Goal: Information Seeking & Learning: Learn about a topic

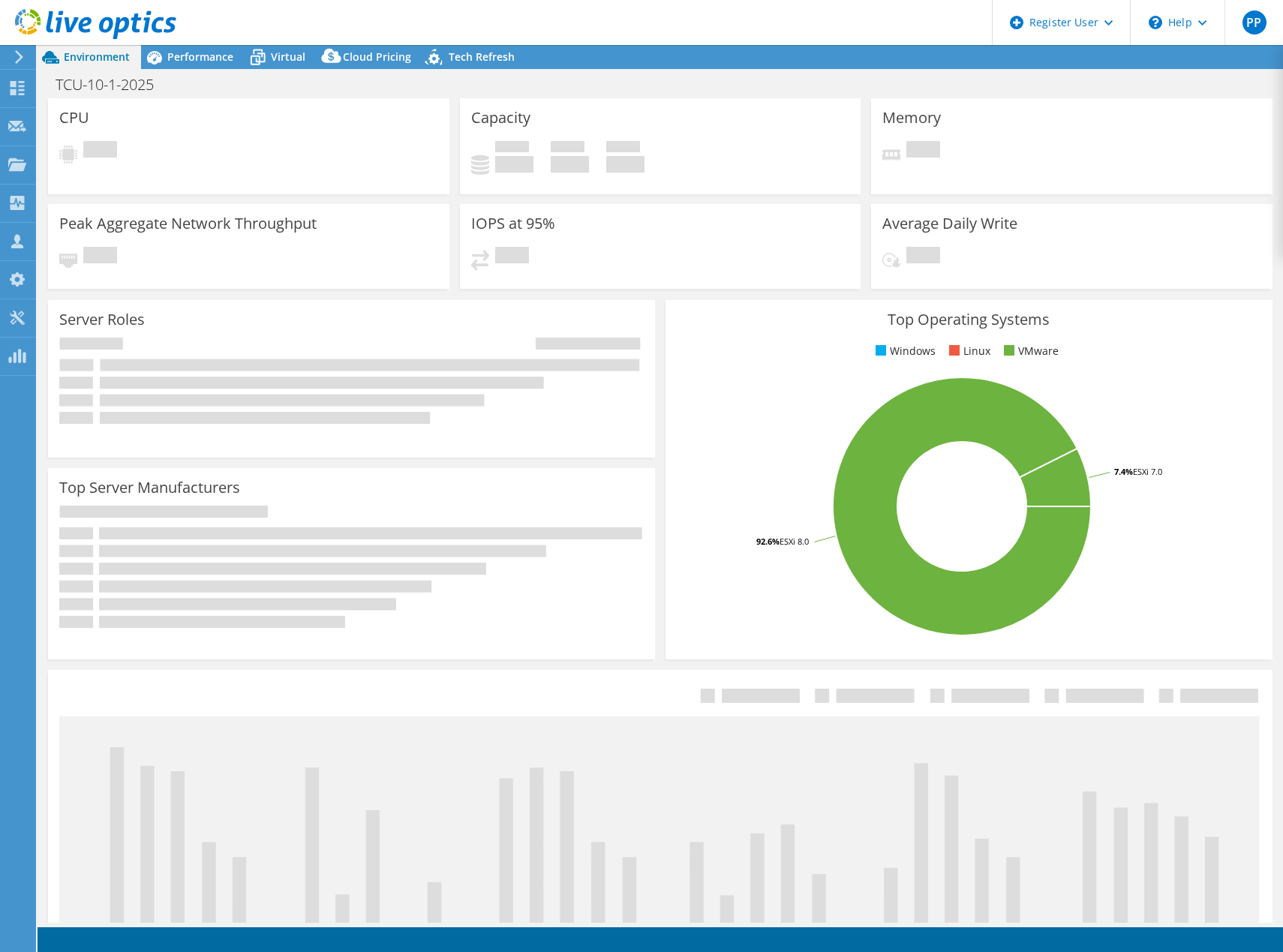
select select "USD"
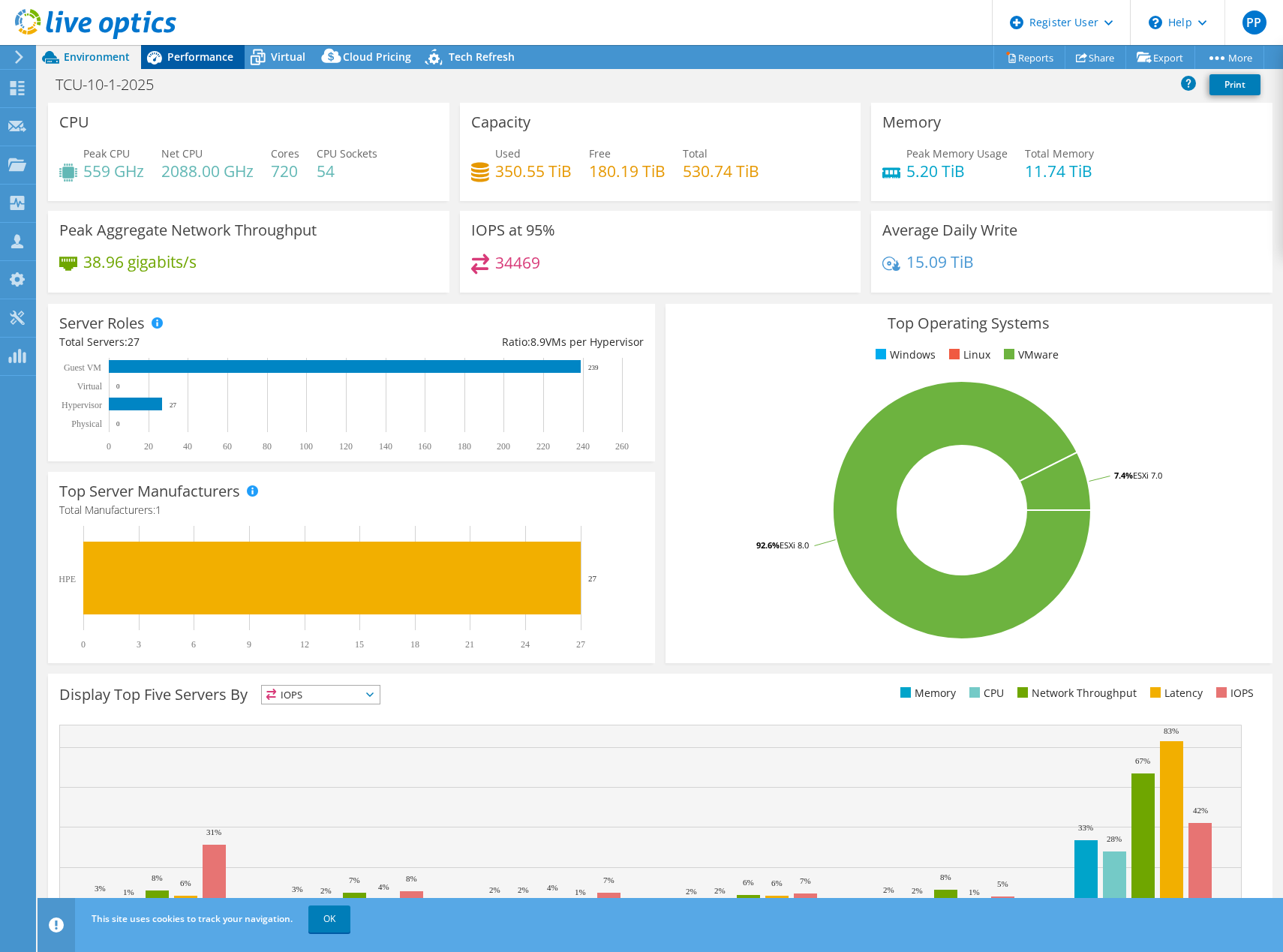
click at [178, 54] on span "Performance" at bounding box center [200, 56] width 66 height 14
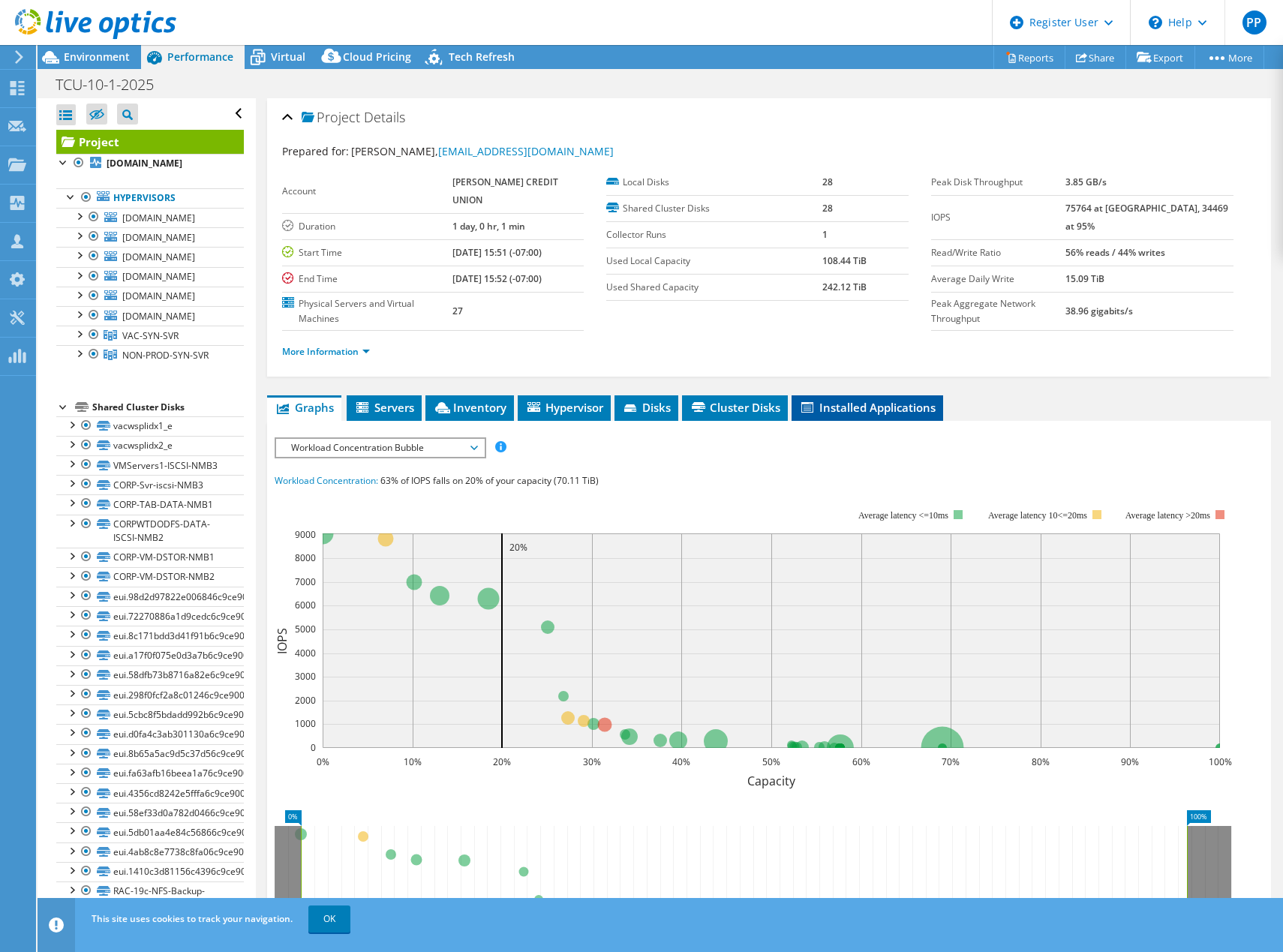
click at [887, 400] on span "Installed Applications" at bounding box center [867, 408] width 137 height 15
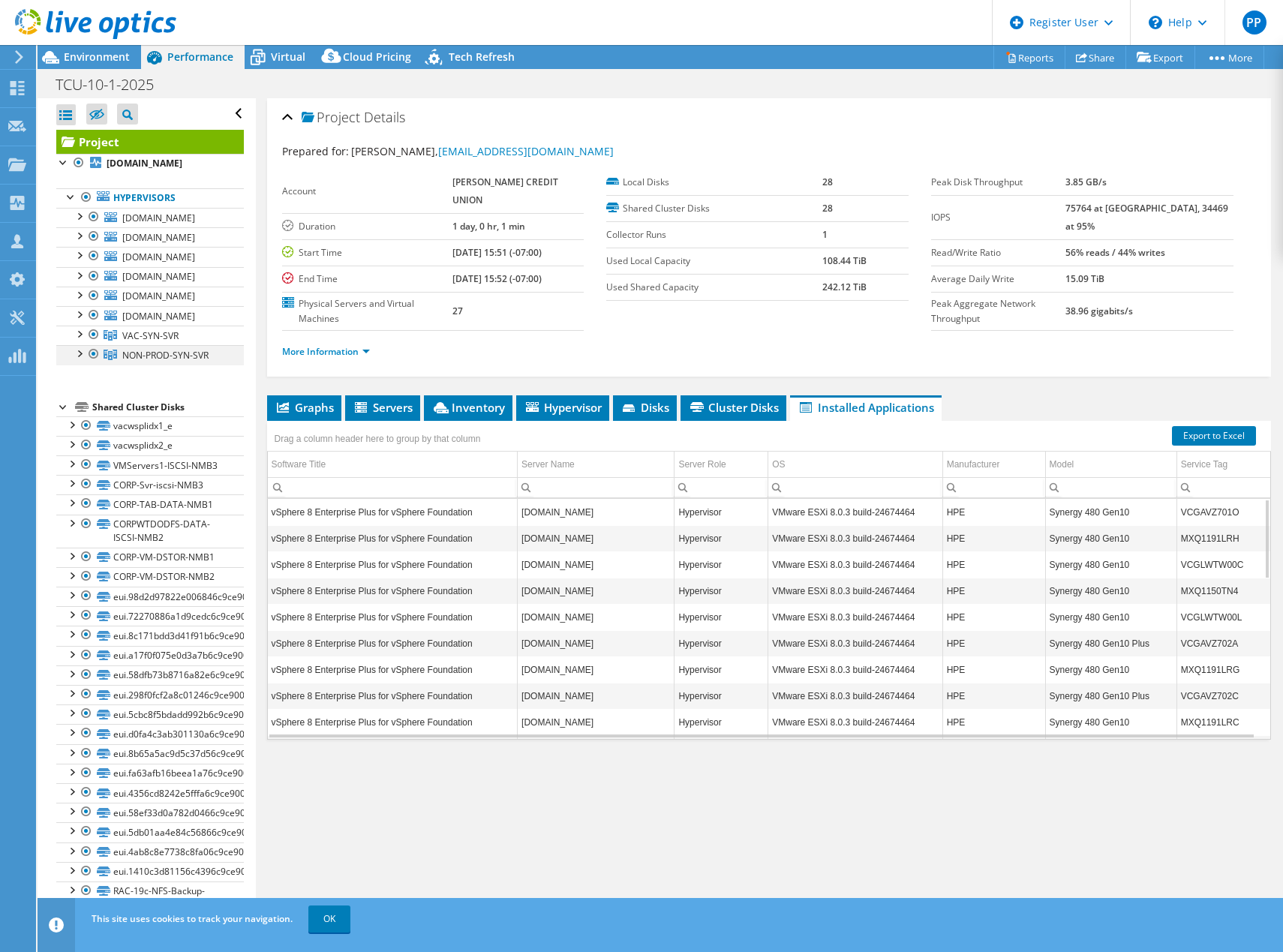
click at [77, 355] on div at bounding box center [79, 353] width 15 height 15
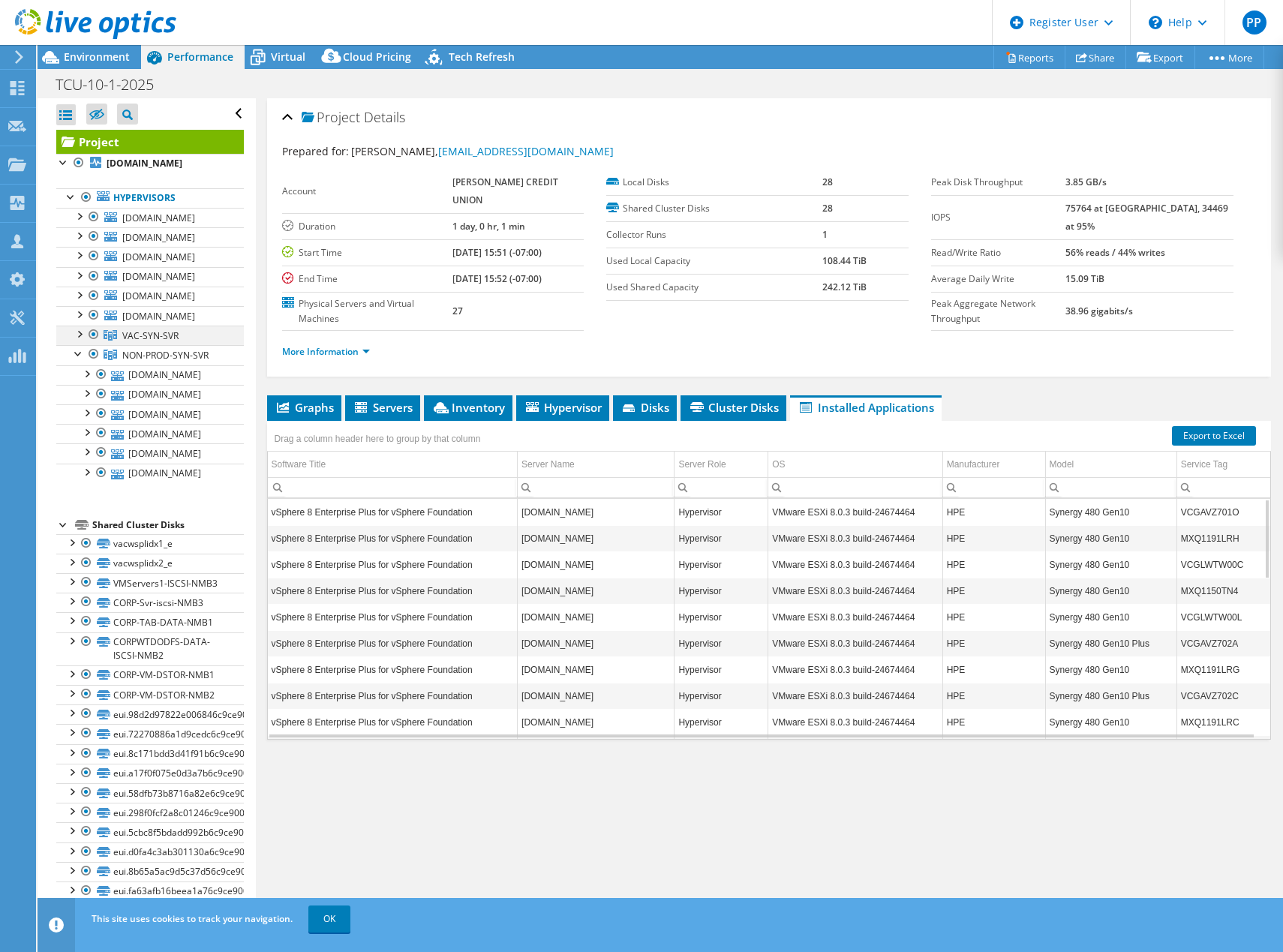
click at [74, 331] on div at bounding box center [79, 333] width 15 height 15
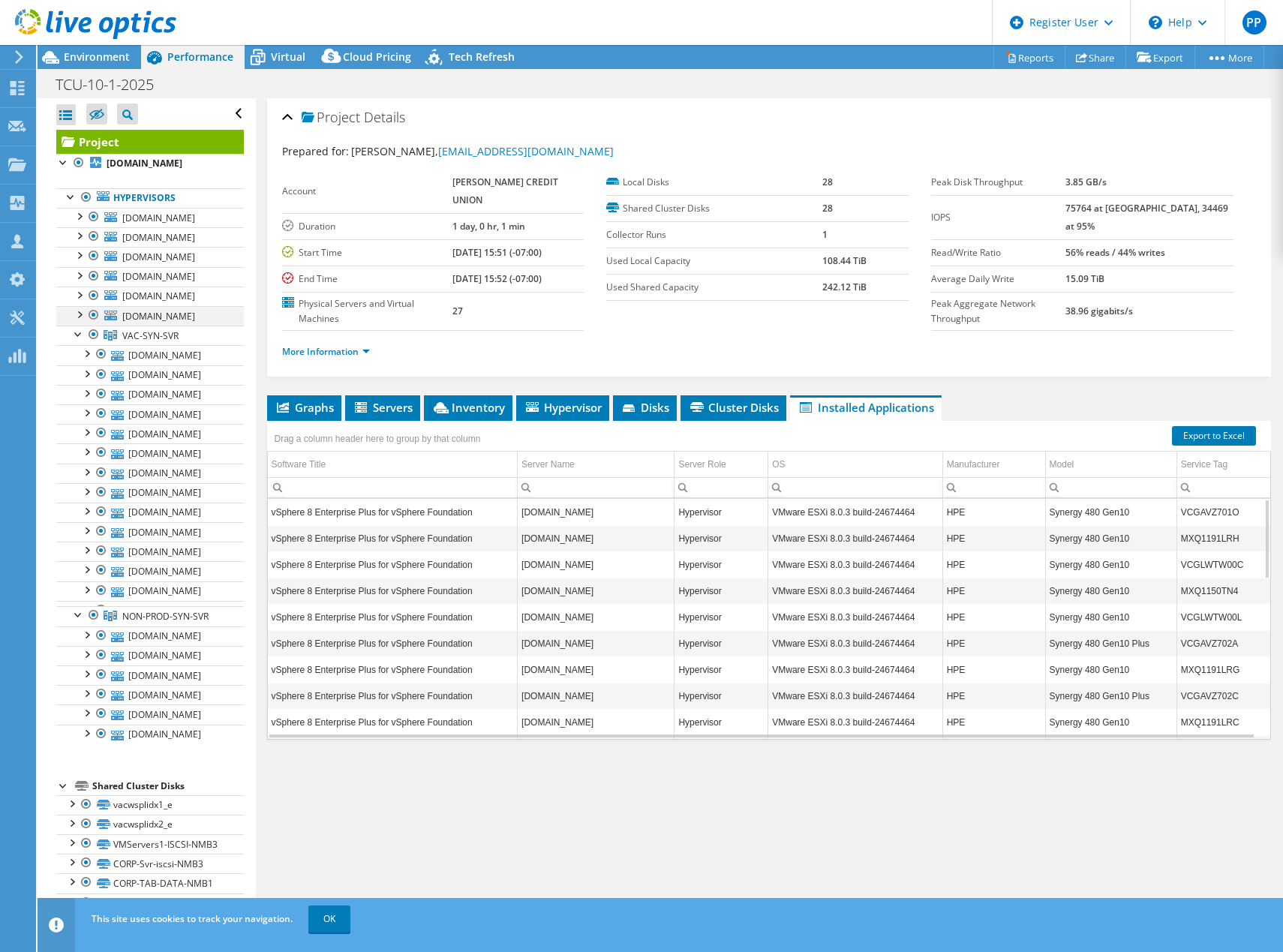
click at [79, 317] on div at bounding box center [79, 314] width 15 height 15
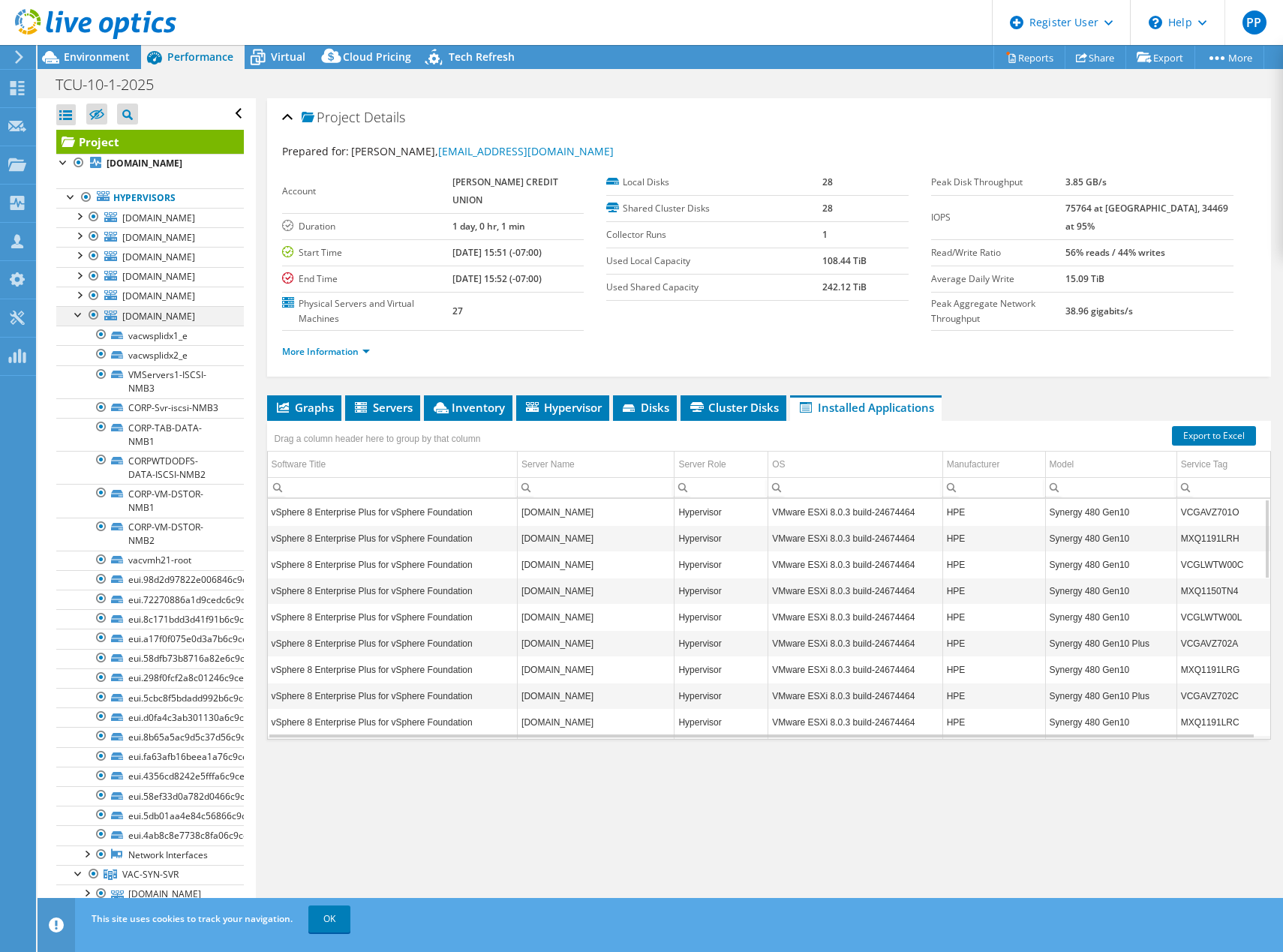
click at [78, 311] on div at bounding box center [79, 314] width 15 height 15
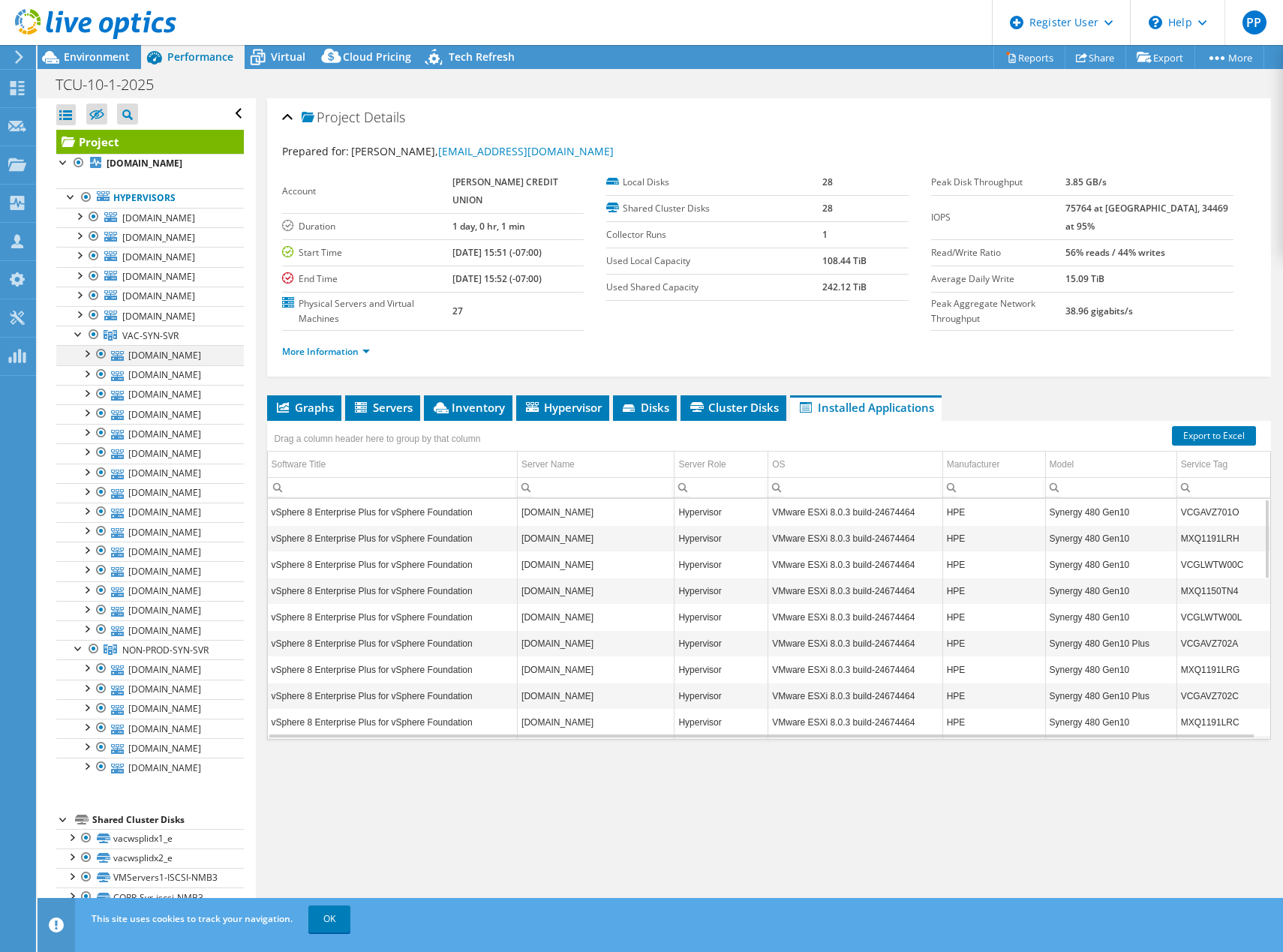
click at [86, 350] on div at bounding box center [86, 353] width 15 height 15
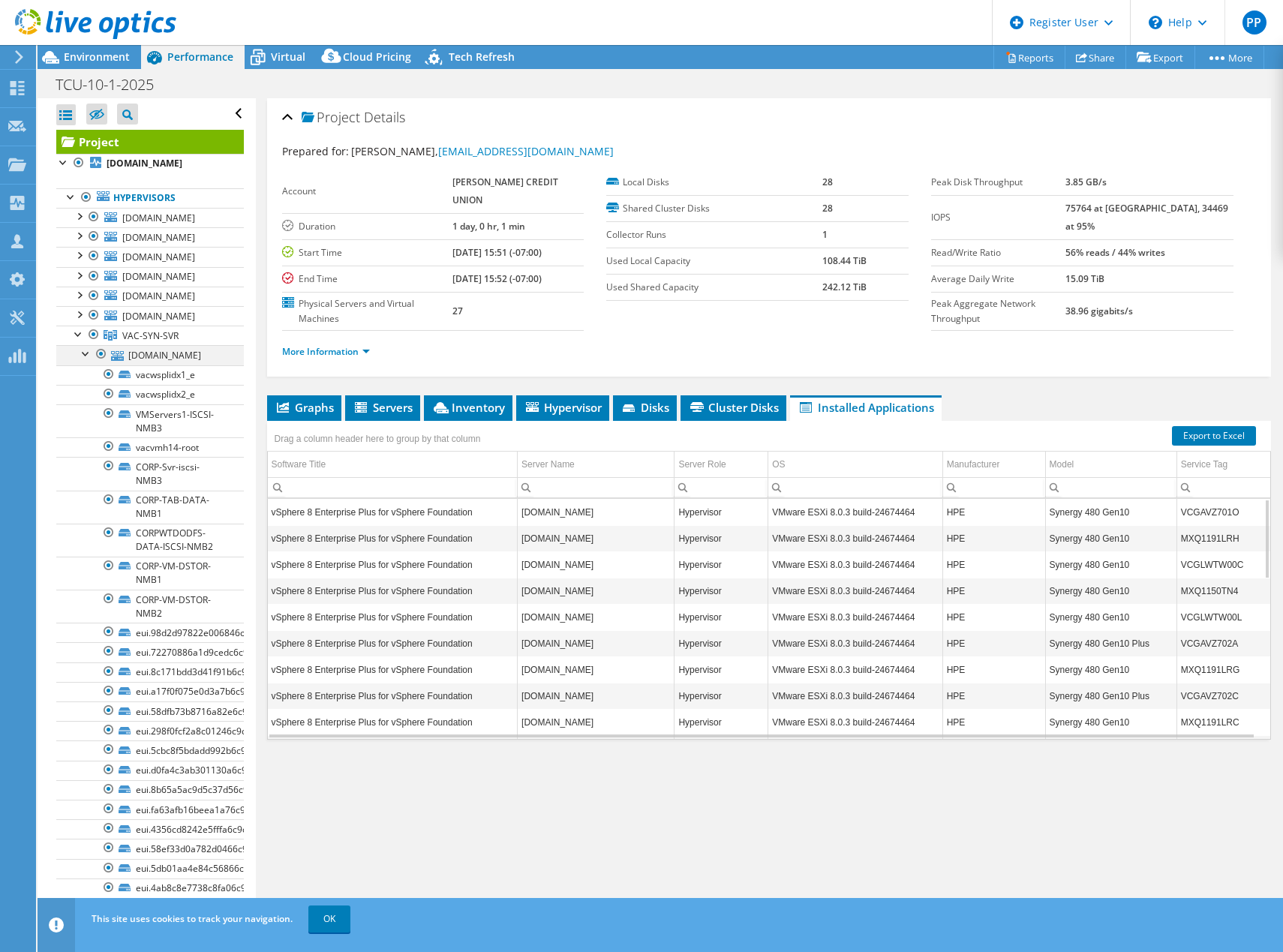
click at [80, 353] on div at bounding box center [86, 353] width 15 height 15
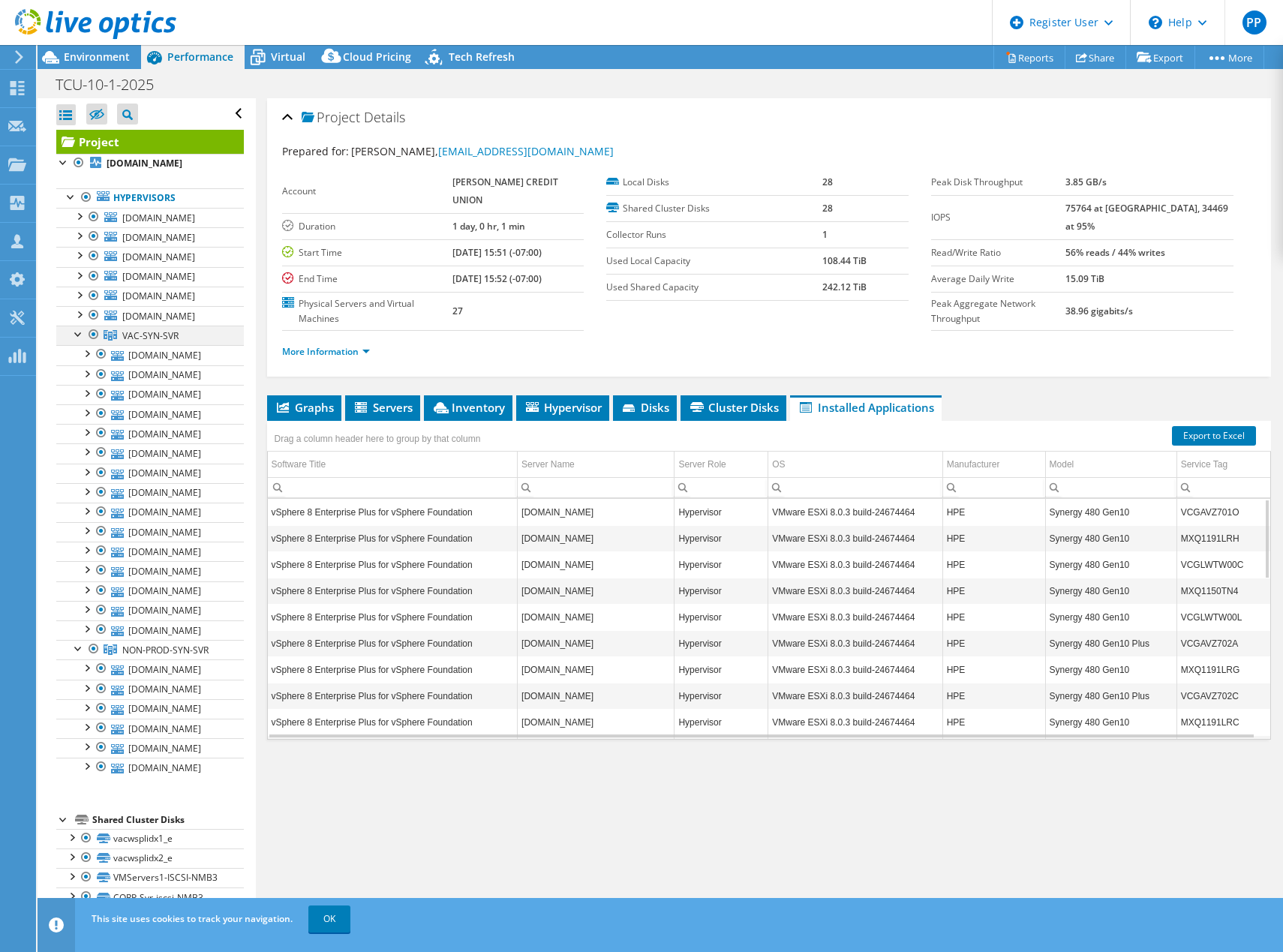
click at [75, 332] on div at bounding box center [79, 333] width 15 height 15
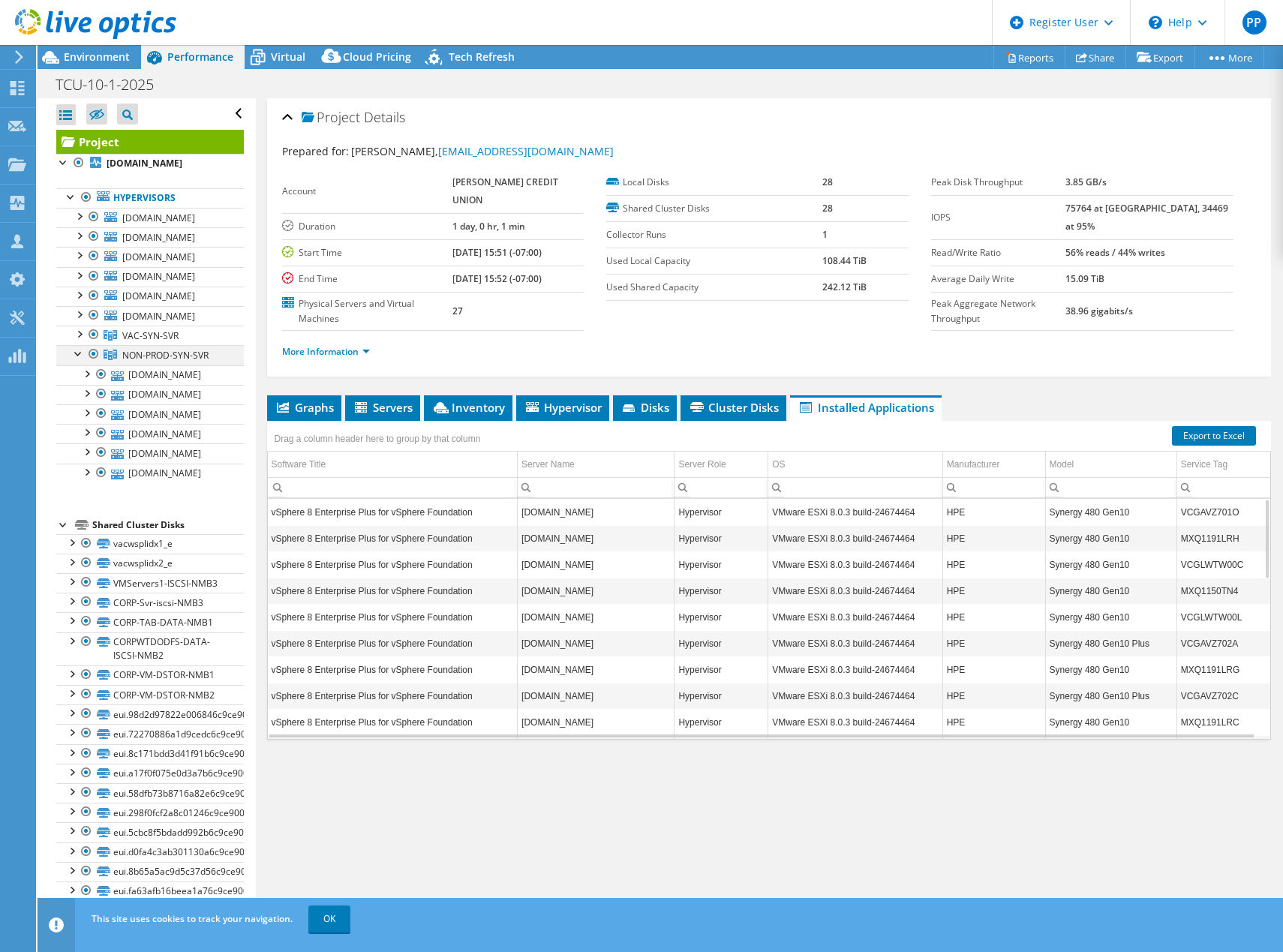
click at [74, 348] on div at bounding box center [79, 353] width 15 height 15
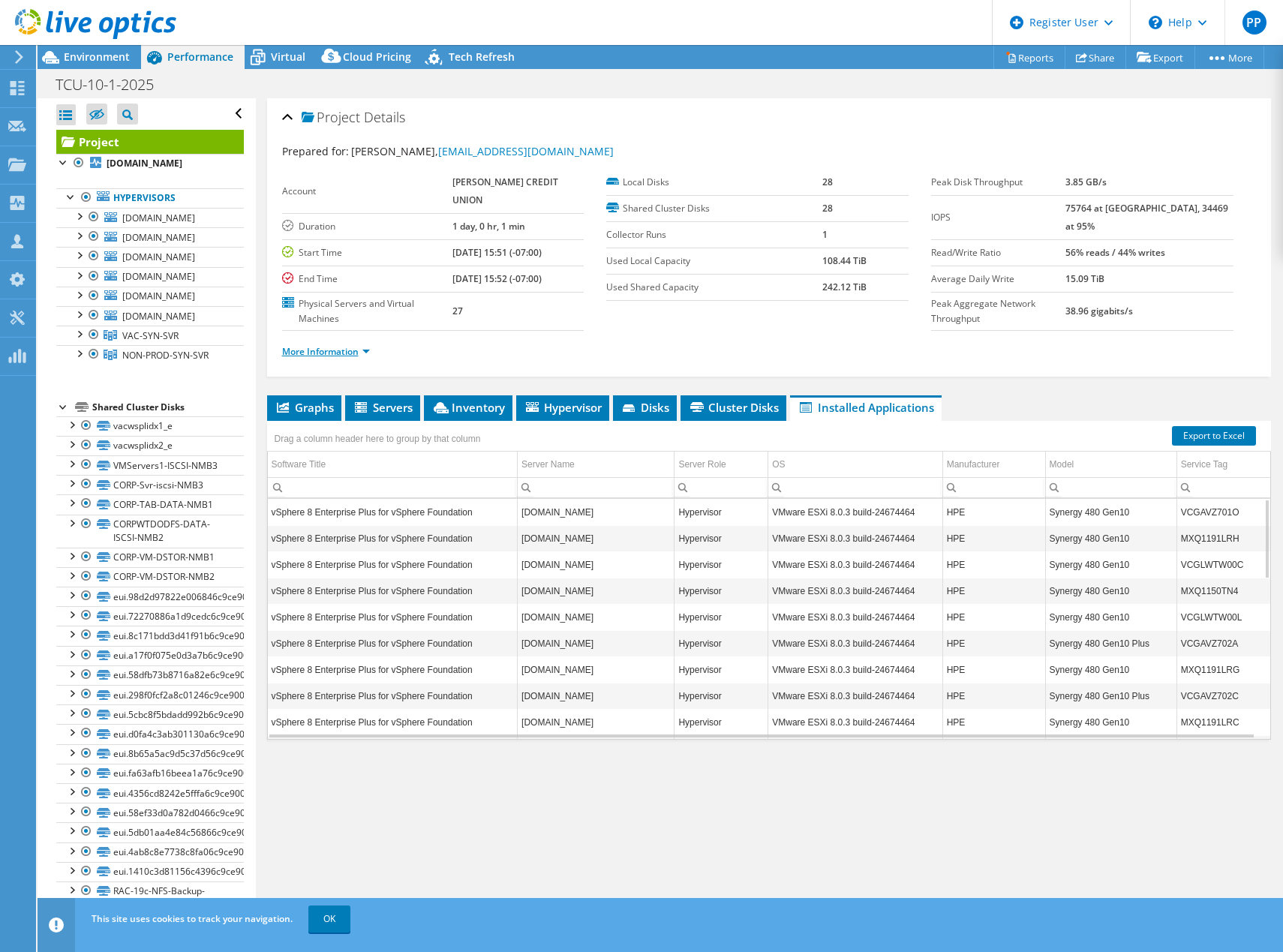
click at [349, 345] on link "More Information" at bounding box center [326, 351] width 88 height 13
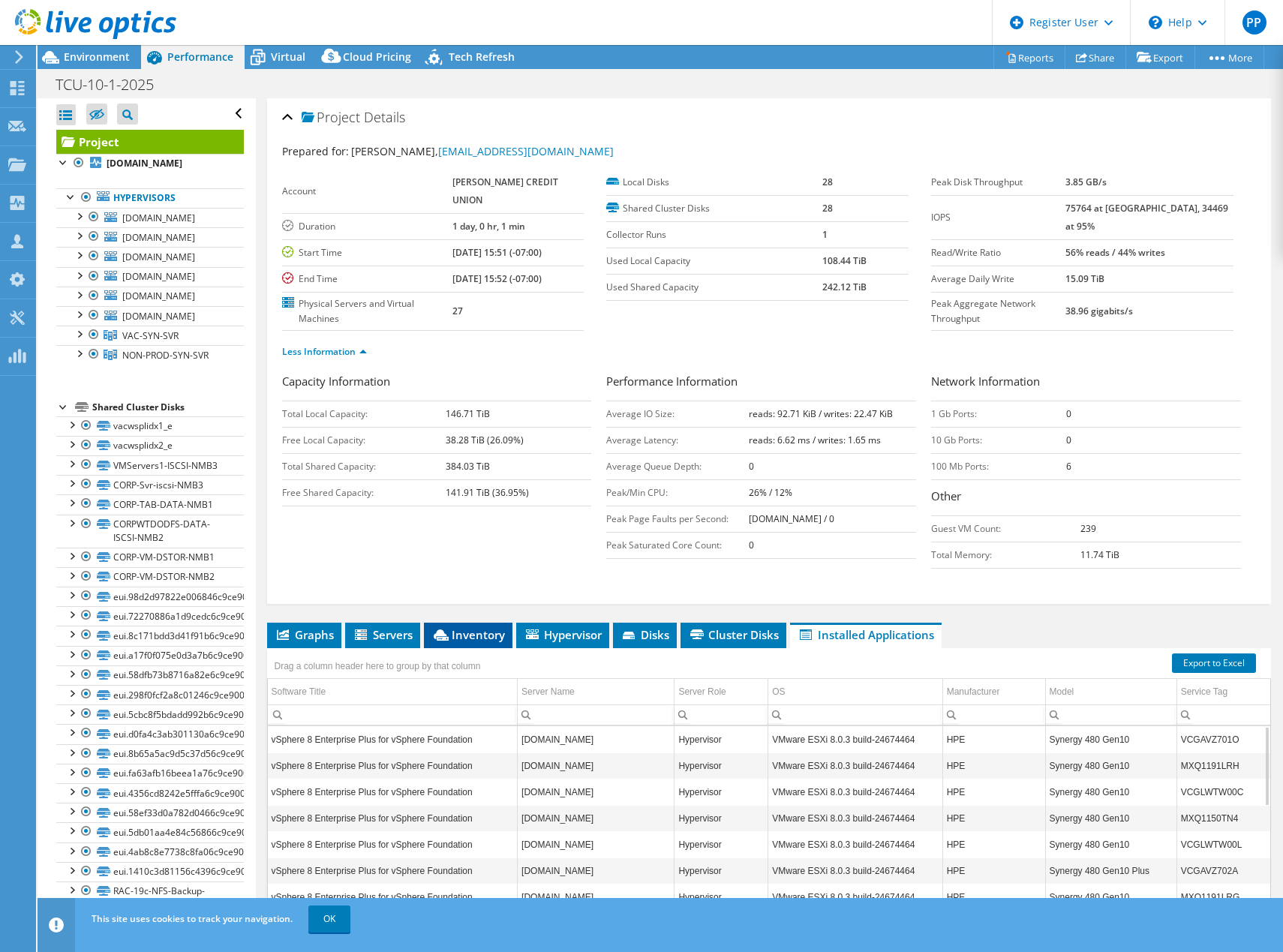
click at [444, 629] on icon at bounding box center [441, 635] width 15 height 11
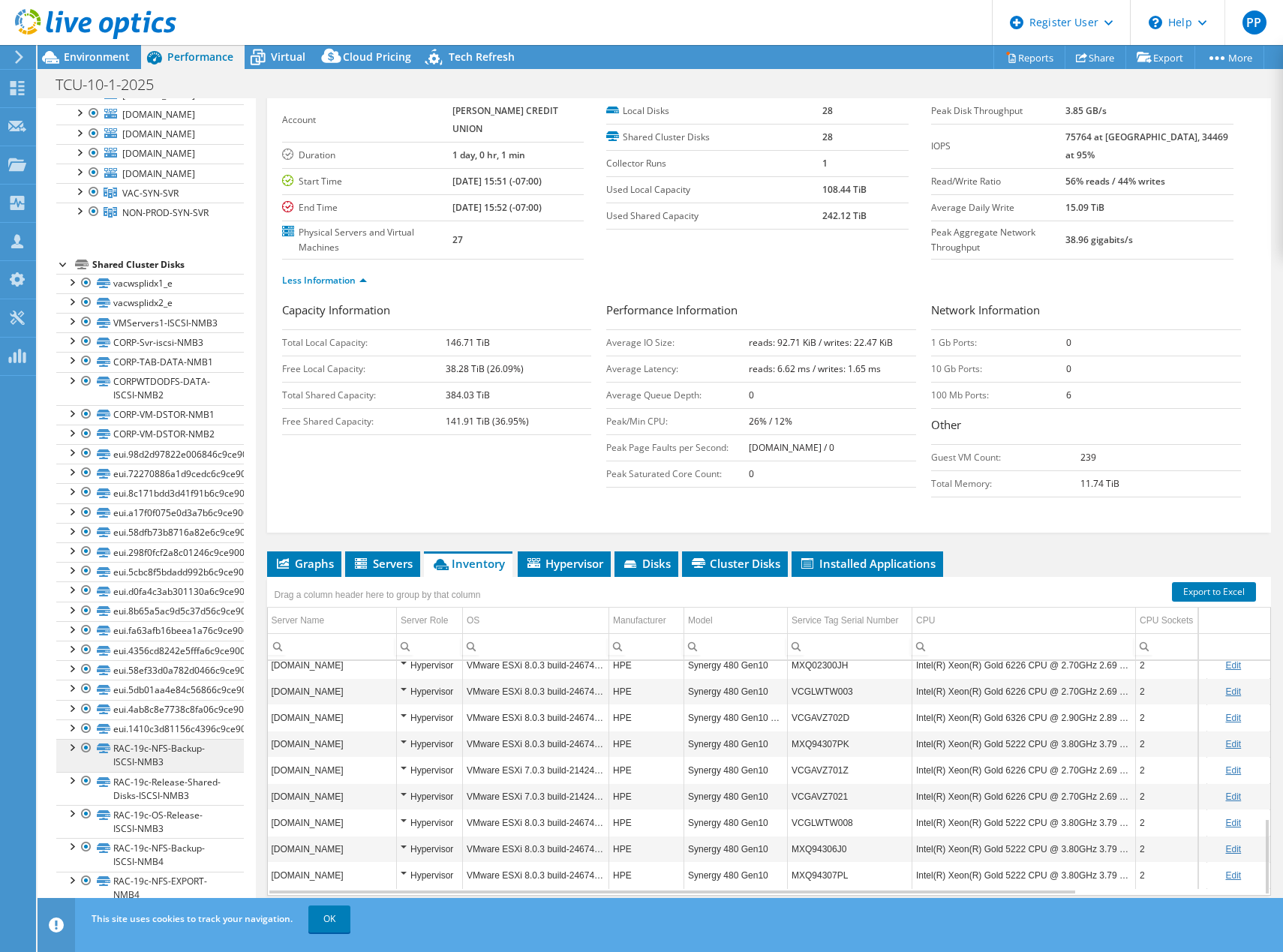
scroll to position [196, 0]
click at [194, 886] on link "RAC-19c-NFS-EXPORT-NMB4" at bounding box center [150, 888] width 187 height 33
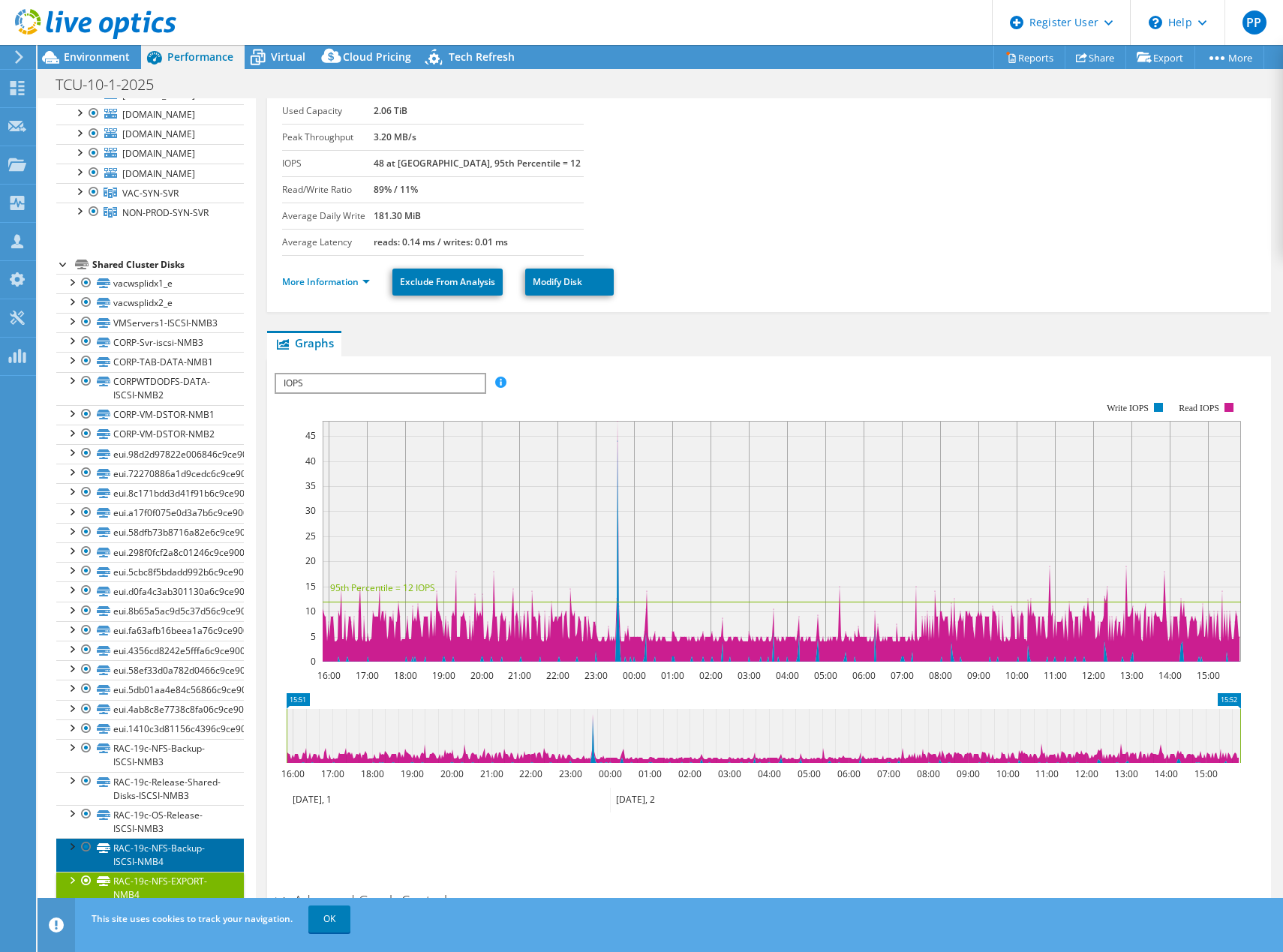
click at [159, 853] on link "RAC-19c-NFS-Backup-ISCSI-NMB4" at bounding box center [150, 854] width 187 height 33
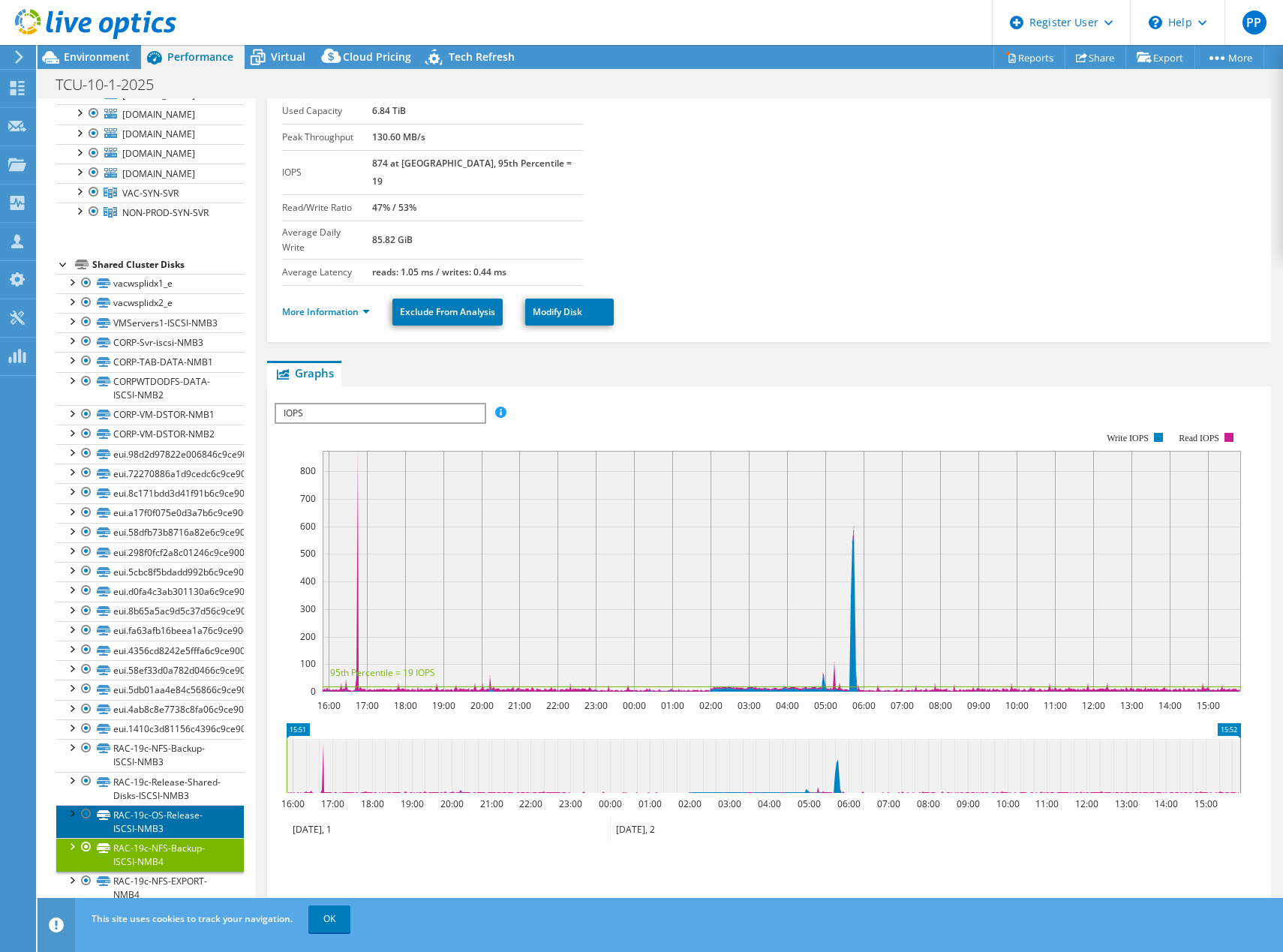
click at [170, 820] on link "RAC-19c-OS-Release-ISCSI-NMB3" at bounding box center [150, 821] width 187 height 33
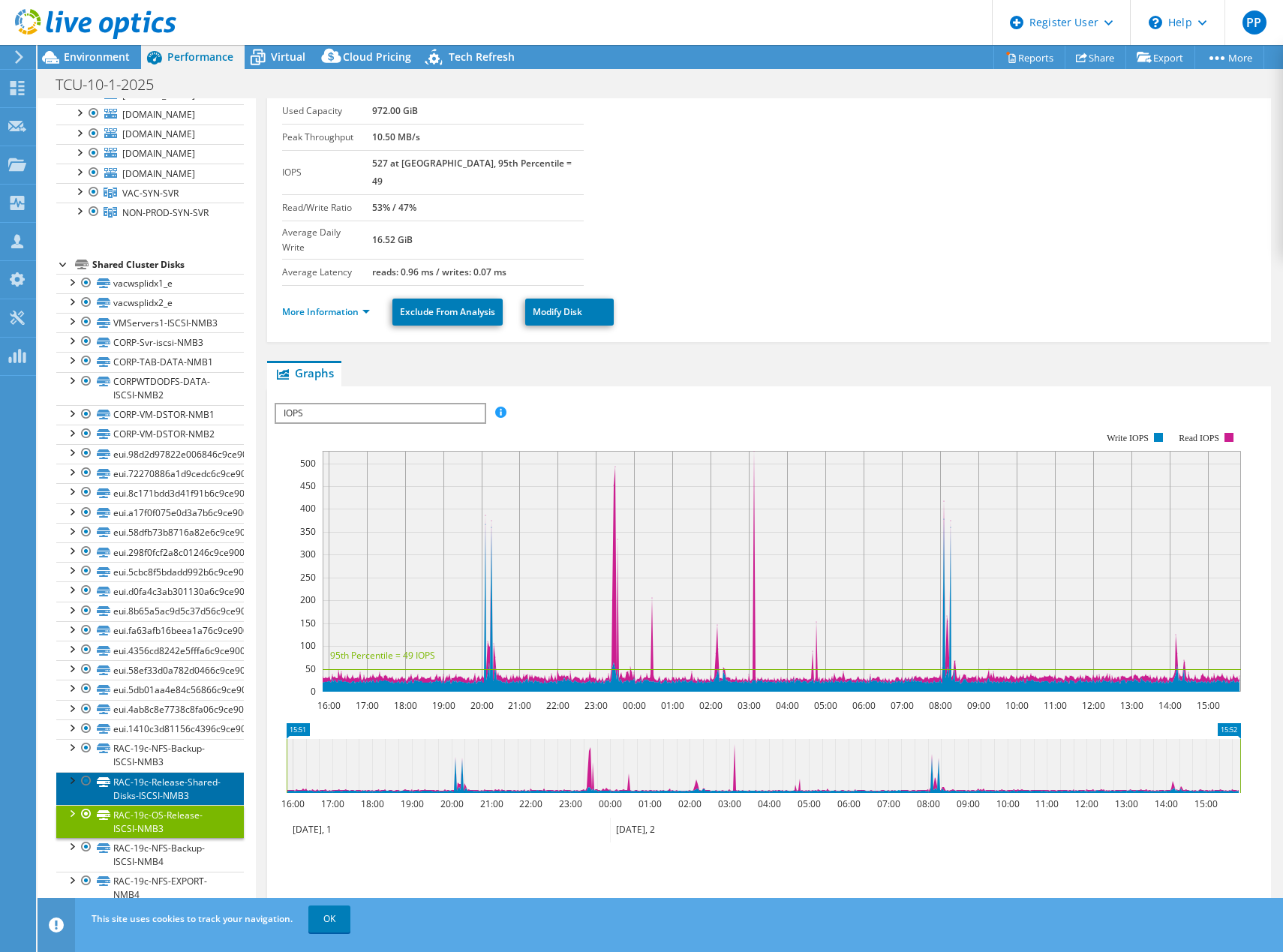
click at [181, 777] on link "RAC-19c-Release-Shared-Disks-ISCSI-NMB3" at bounding box center [150, 788] width 187 height 33
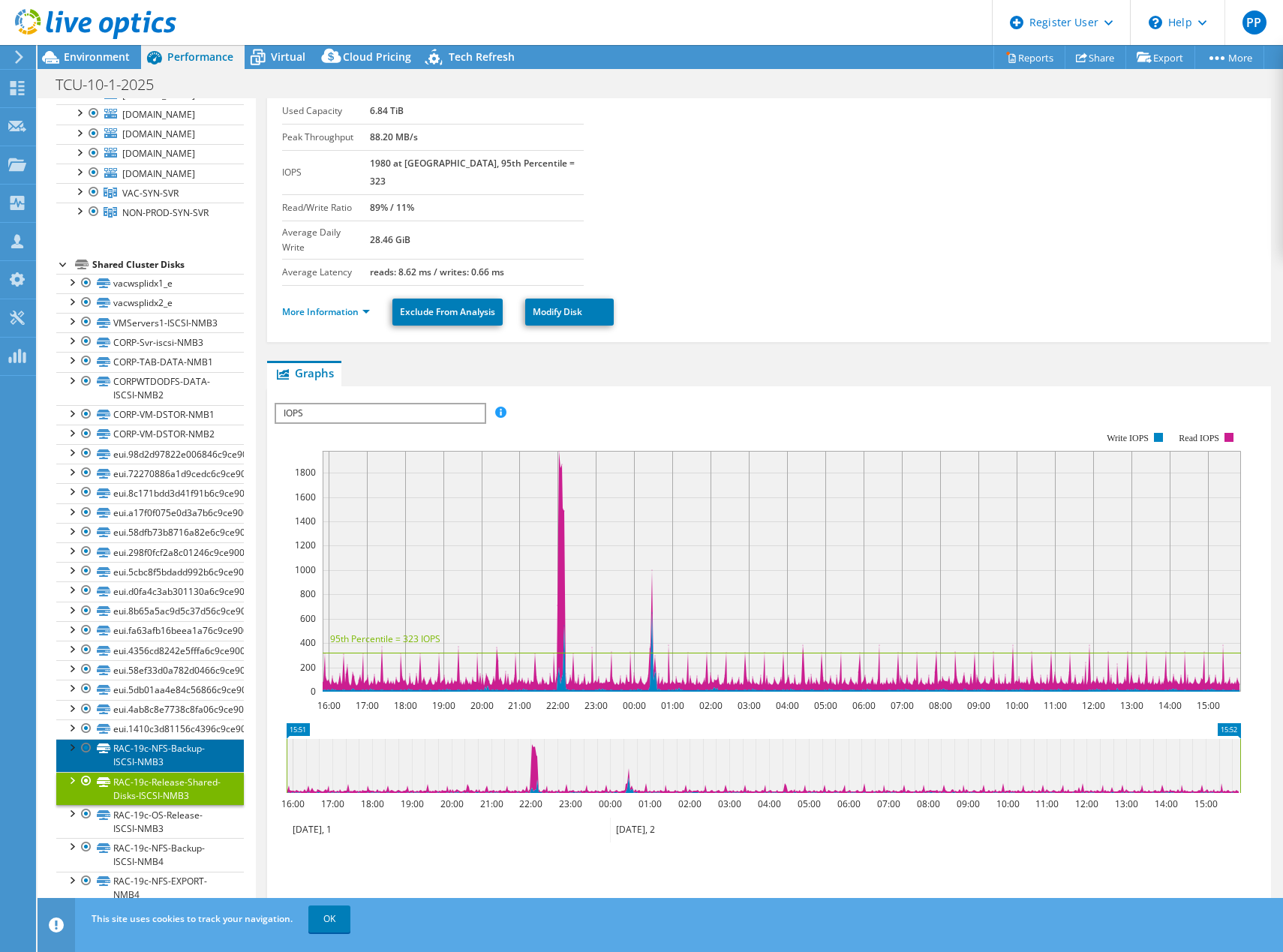
click at [168, 738] on link "RAC-19c-NFS-Backup-ISCSI-NMB3" at bounding box center [150, 755] width 187 height 33
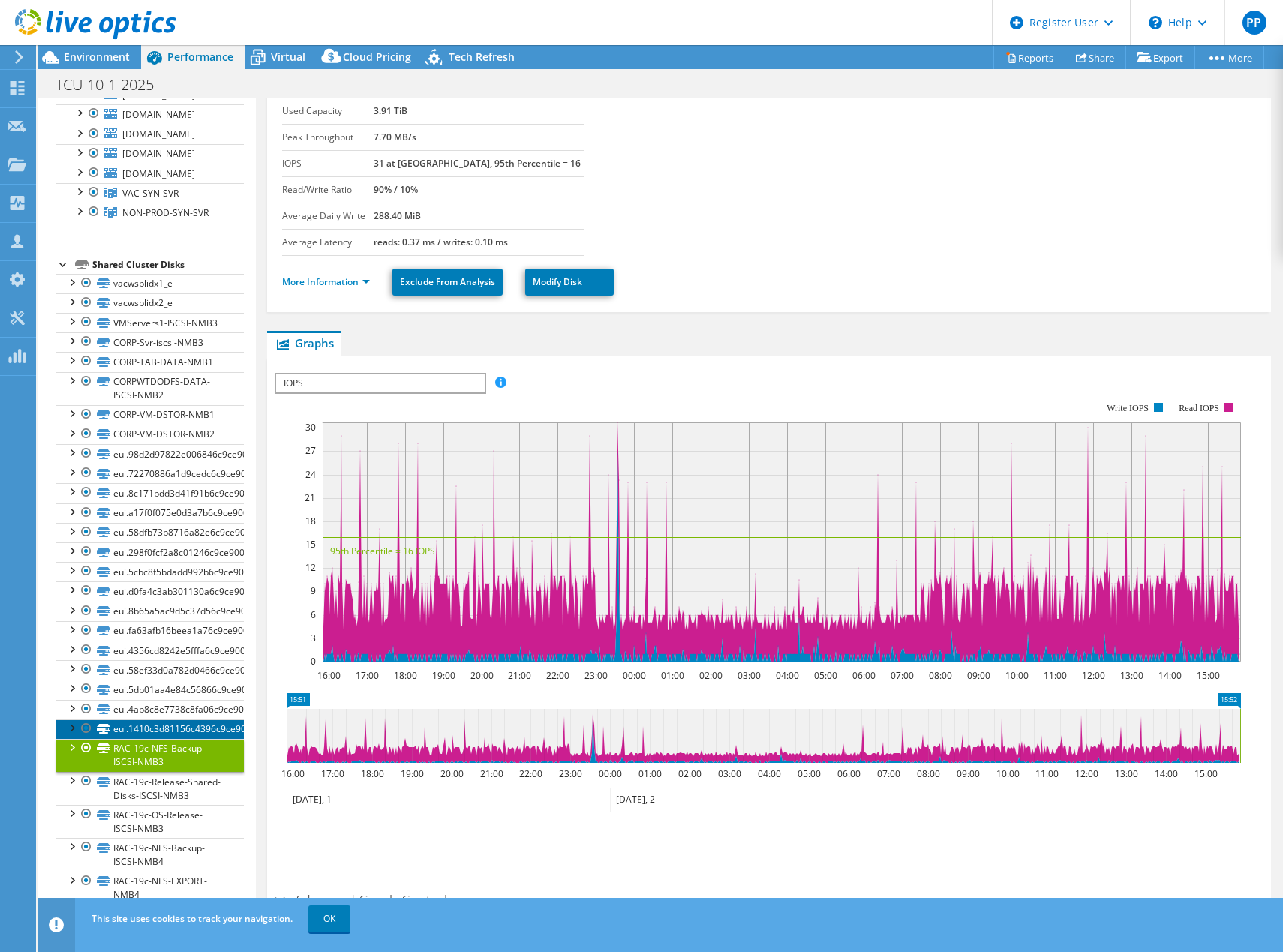
click at [162, 720] on link "eui.1410c3d81156c4396c9ce9004082e053" at bounding box center [150, 729] width 187 height 20
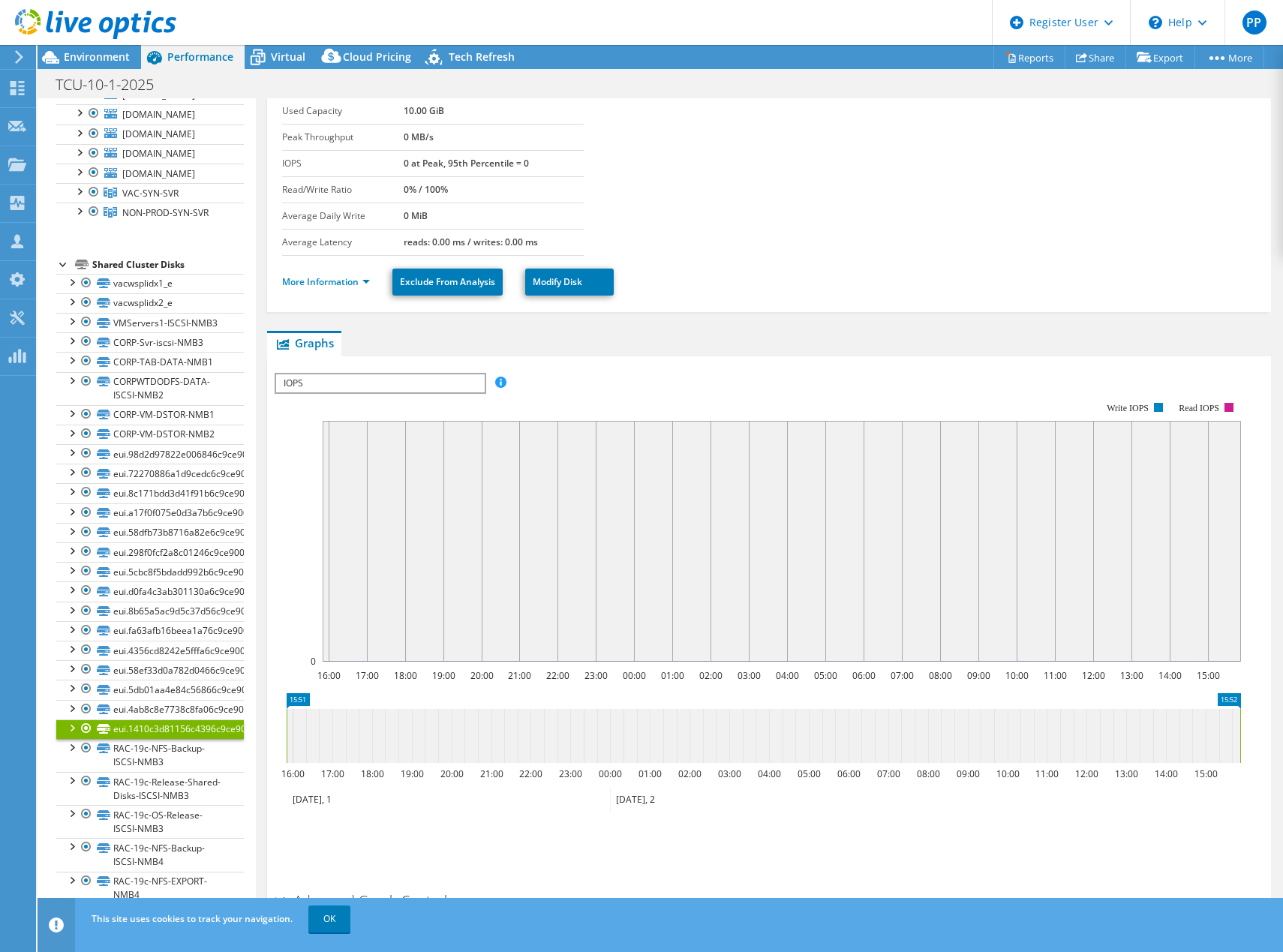
click at [59, 256] on div at bounding box center [64, 263] width 15 height 15
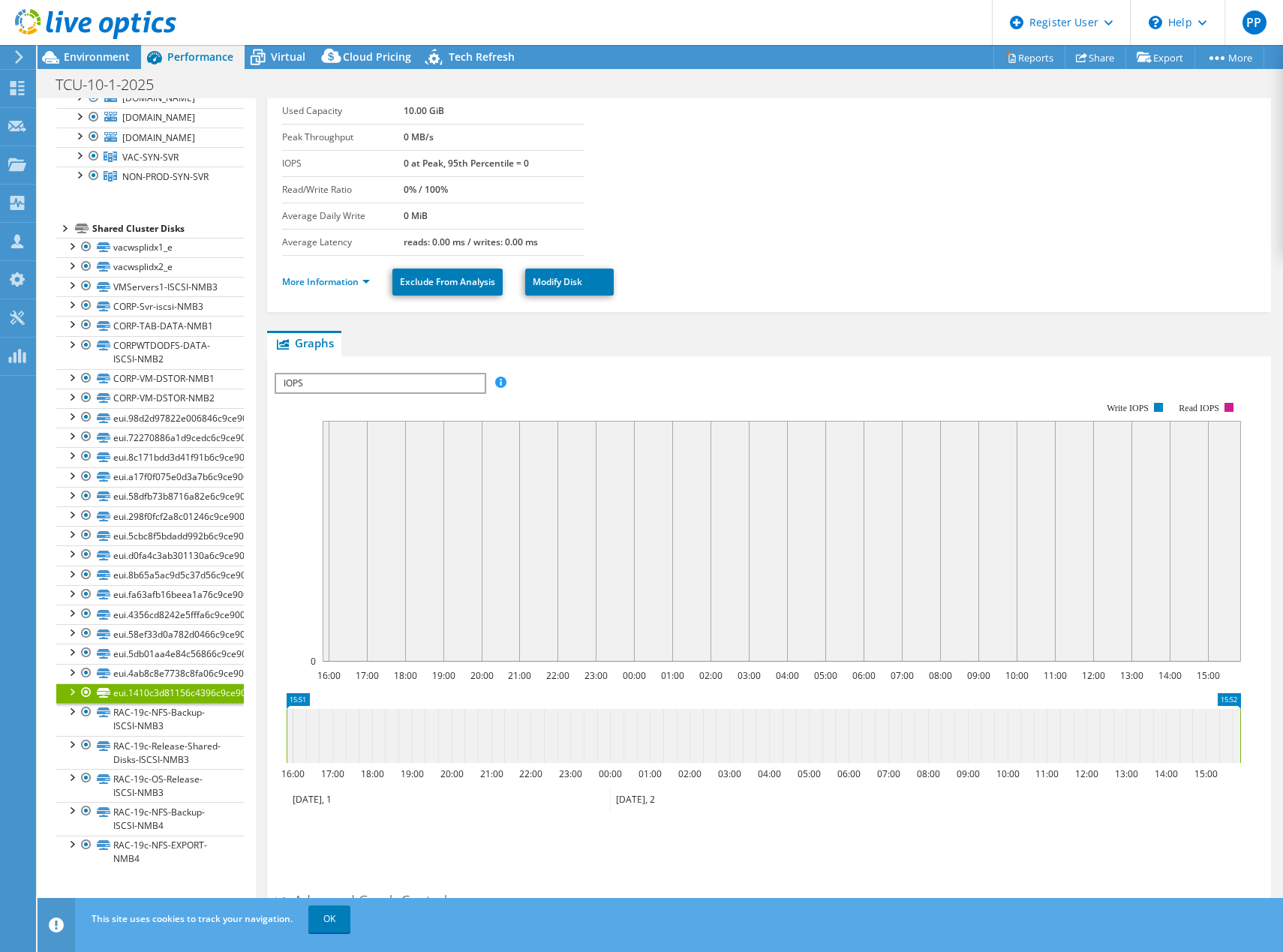
scroll to position [0, 0]
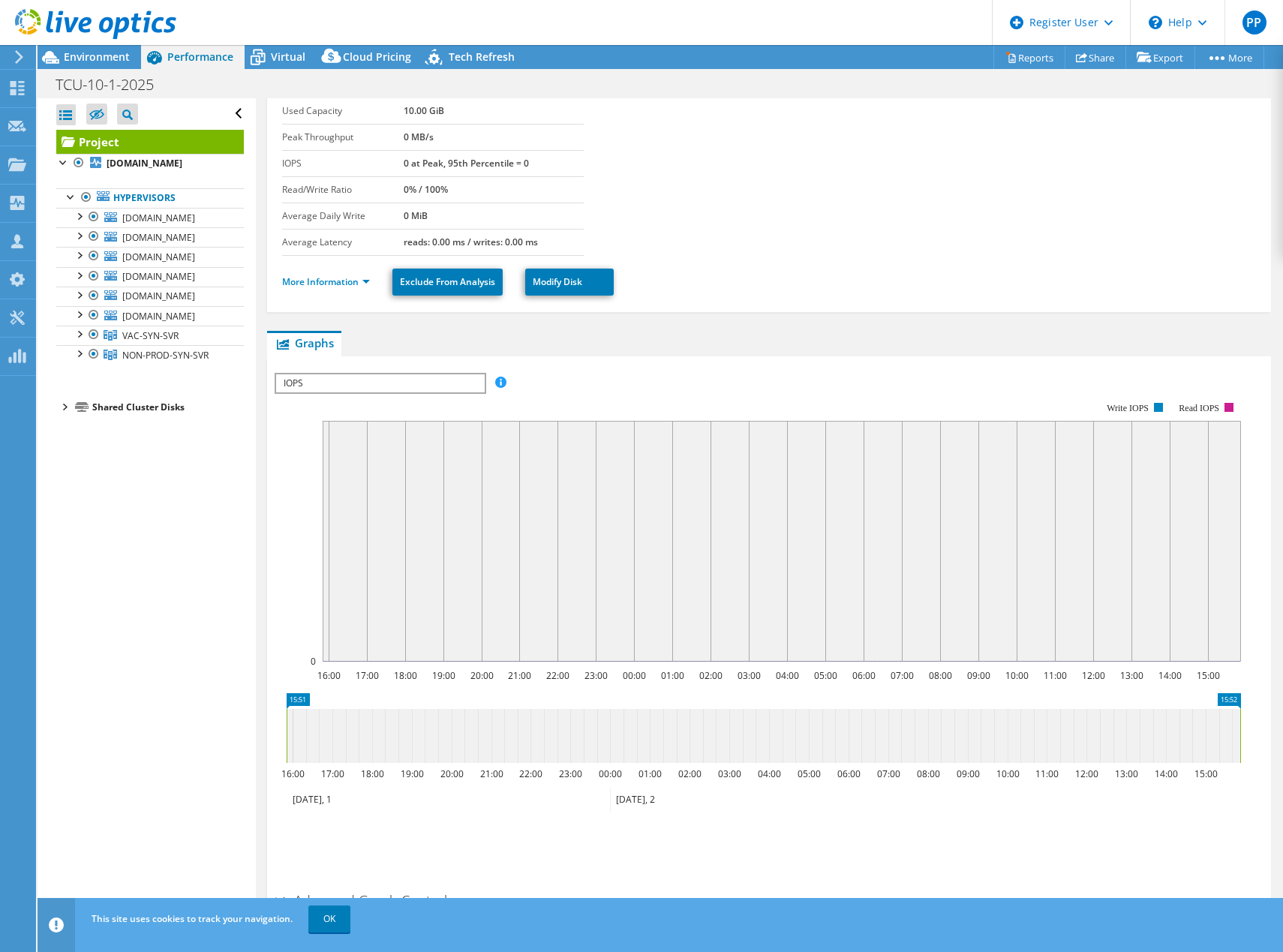
click at [62, 409] on div at bounding box center [64, 406] width 15 height 15
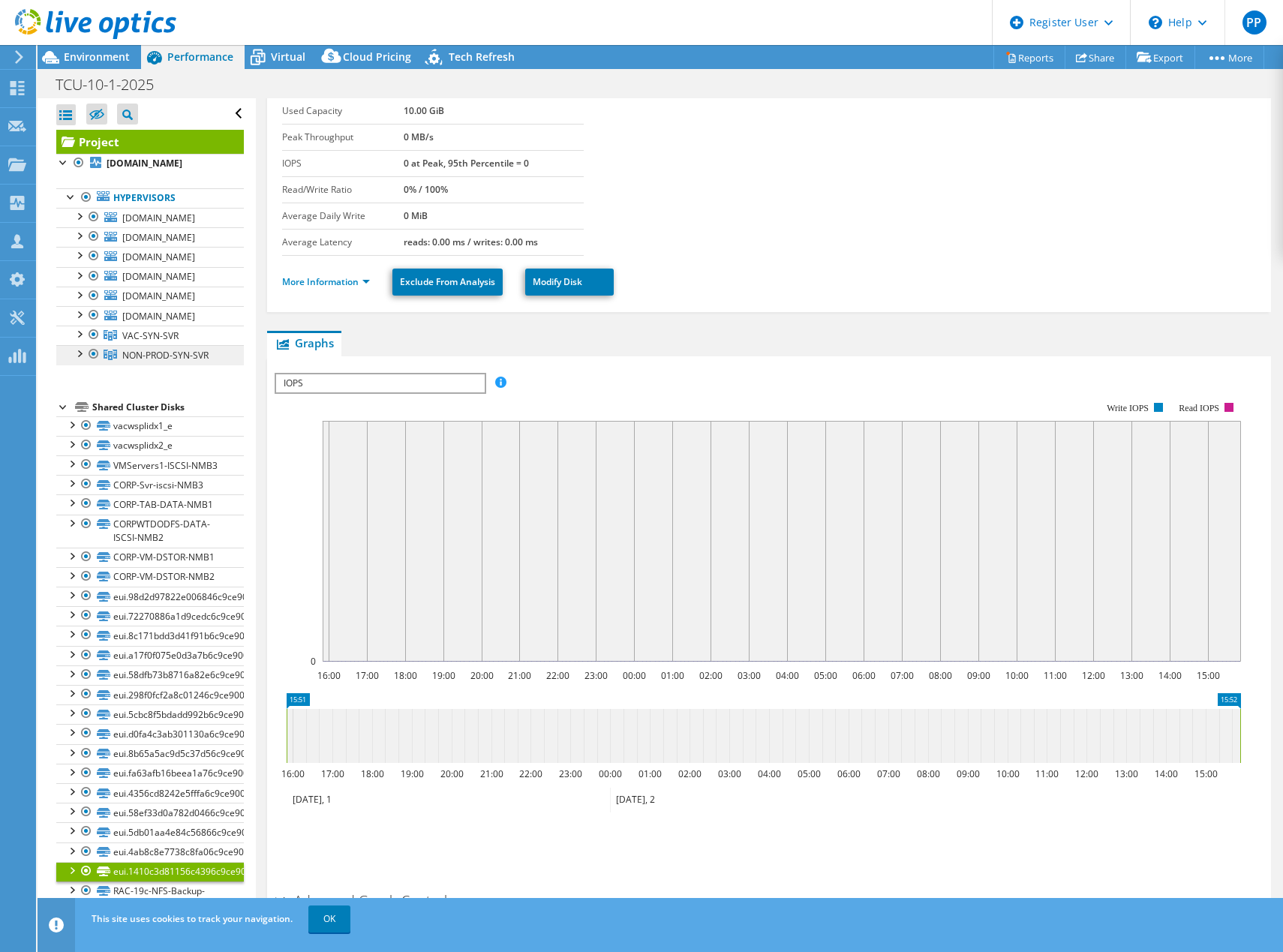
click at [145, 350] on span "NON-PROD-SYN-SVR" at bounding box center [165, 355] width 86 height 13
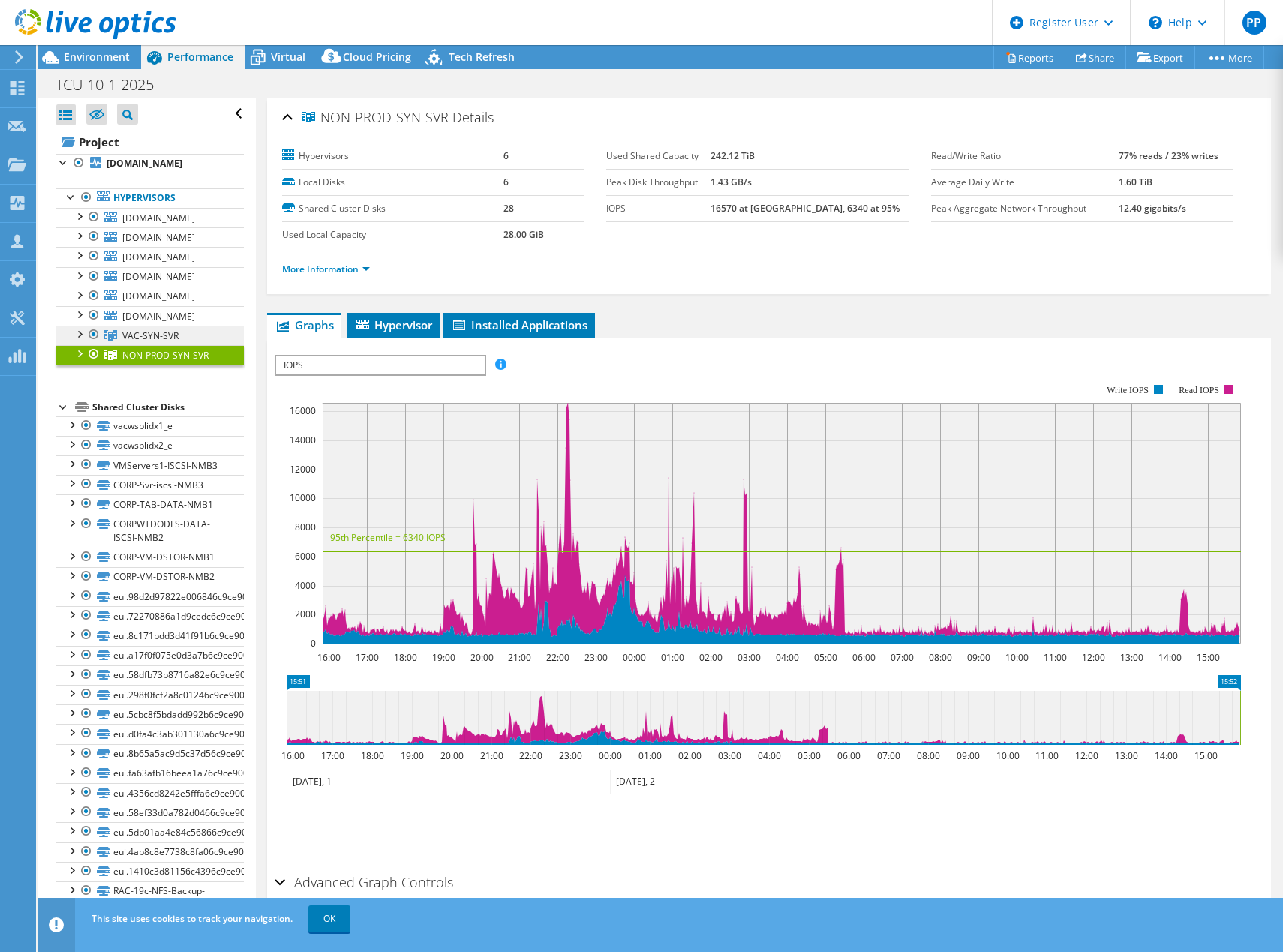
click at [134, 333] on span "VAC-SYN-SVR" at bounding box center [150, 335] width 56 height 13
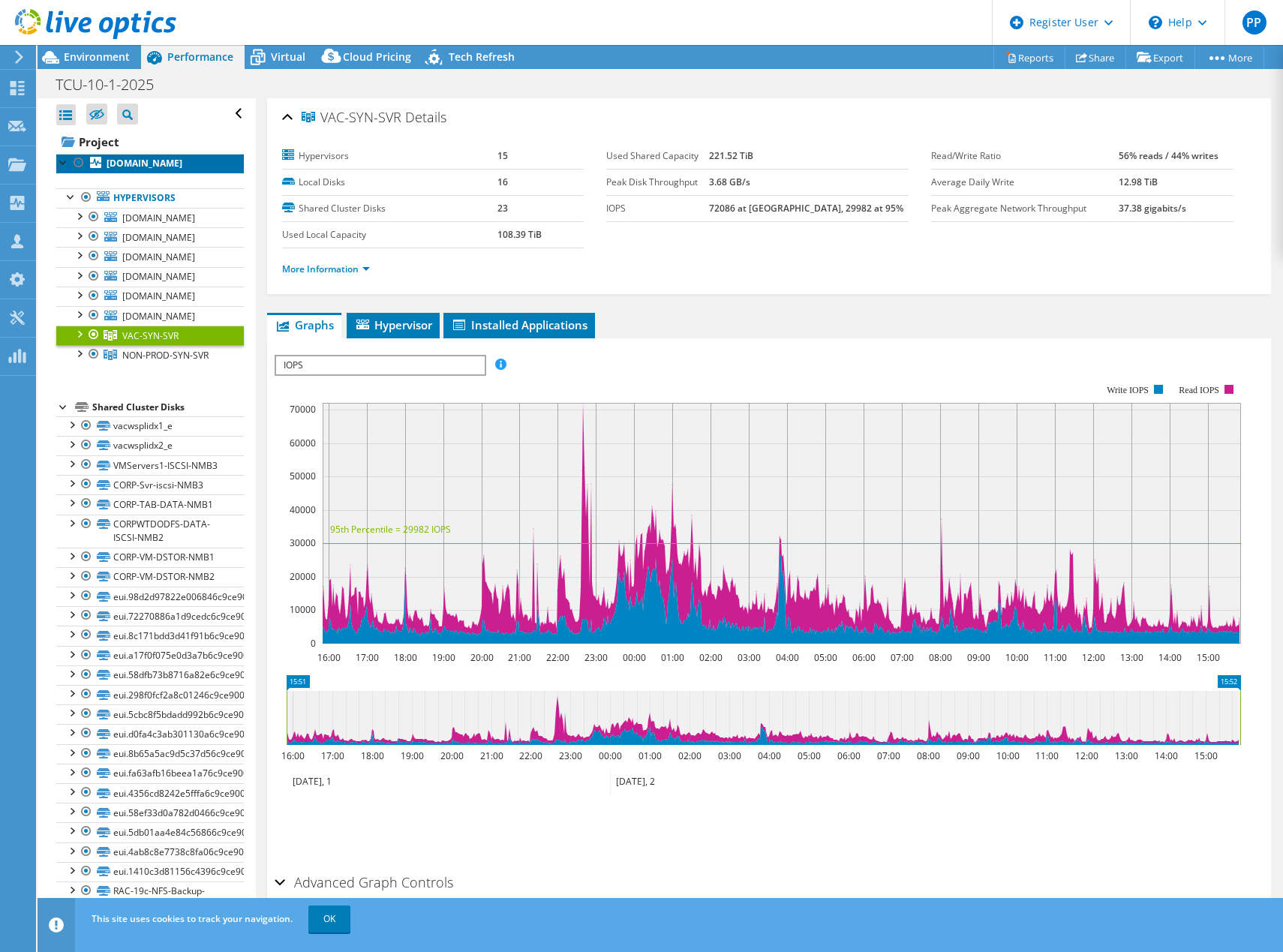
click at [129, 159] on b "[DOMAIN_NAME]" at bounding box center [144, 162] width 76 height 13
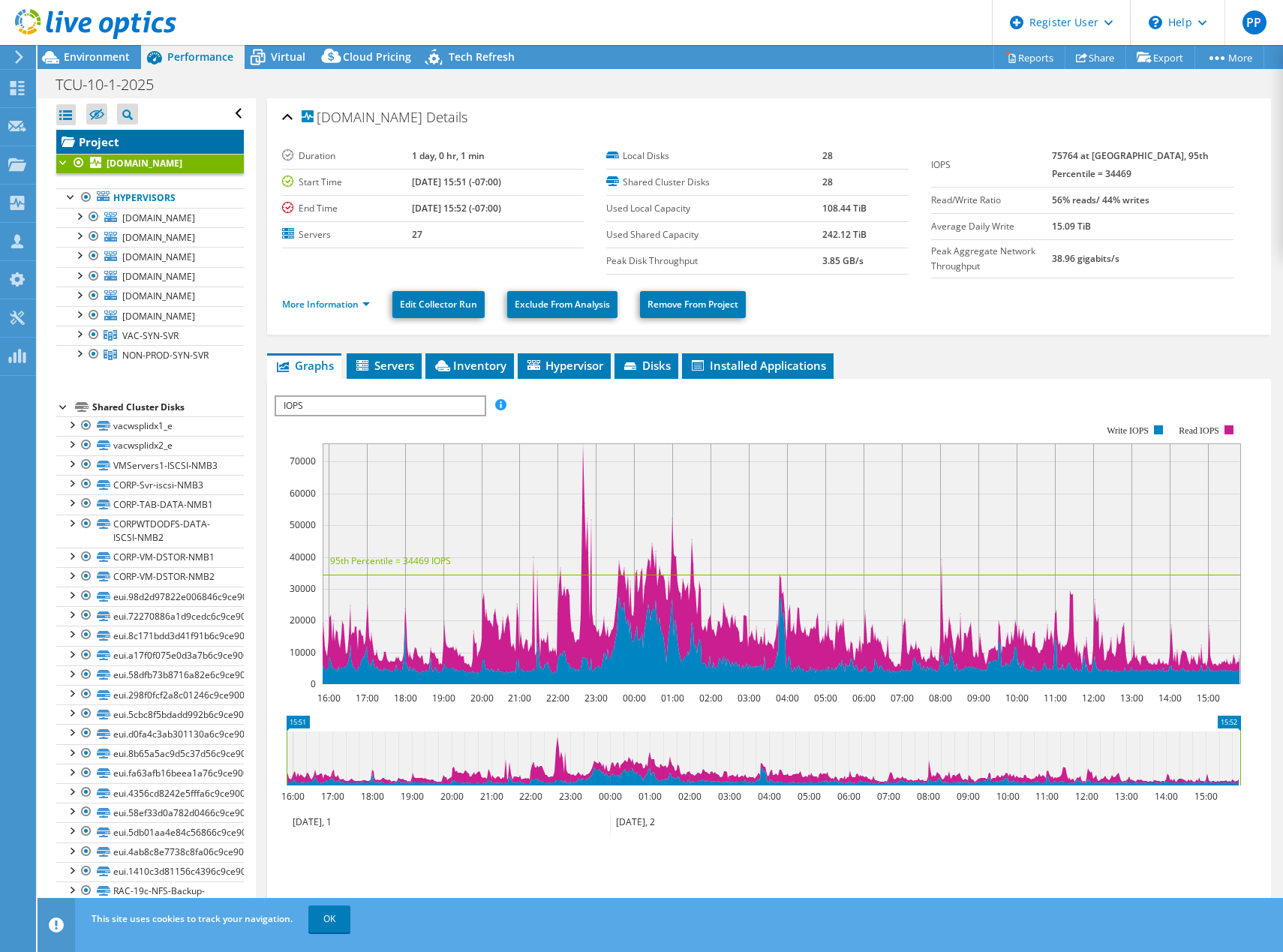
click at [107, 141] on link "Project" at bounding box center [150, 142] width 187 height 24
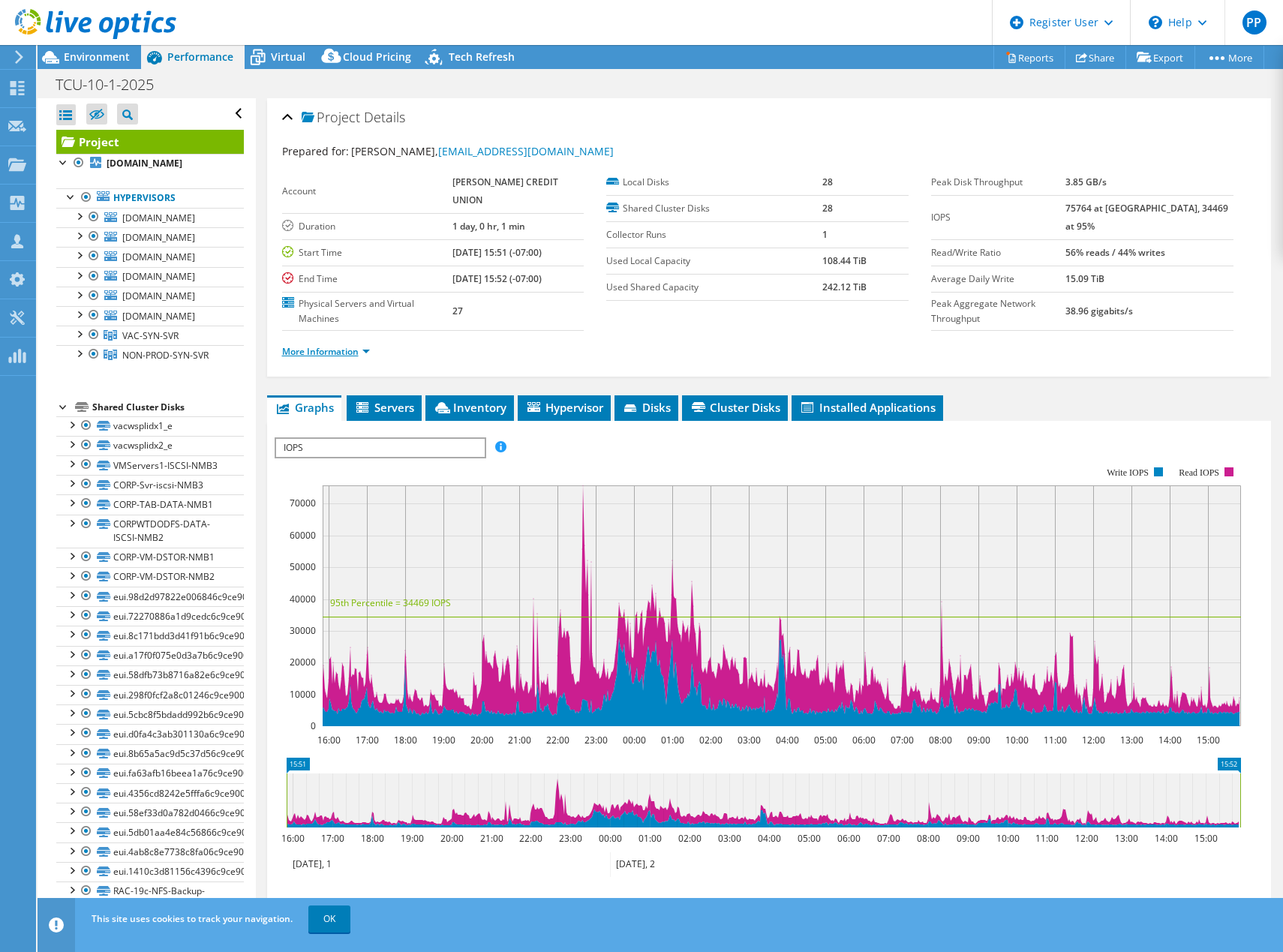
click at [337, 345] on link "More Information" at bounding box center [326, 351] width 88 height 13
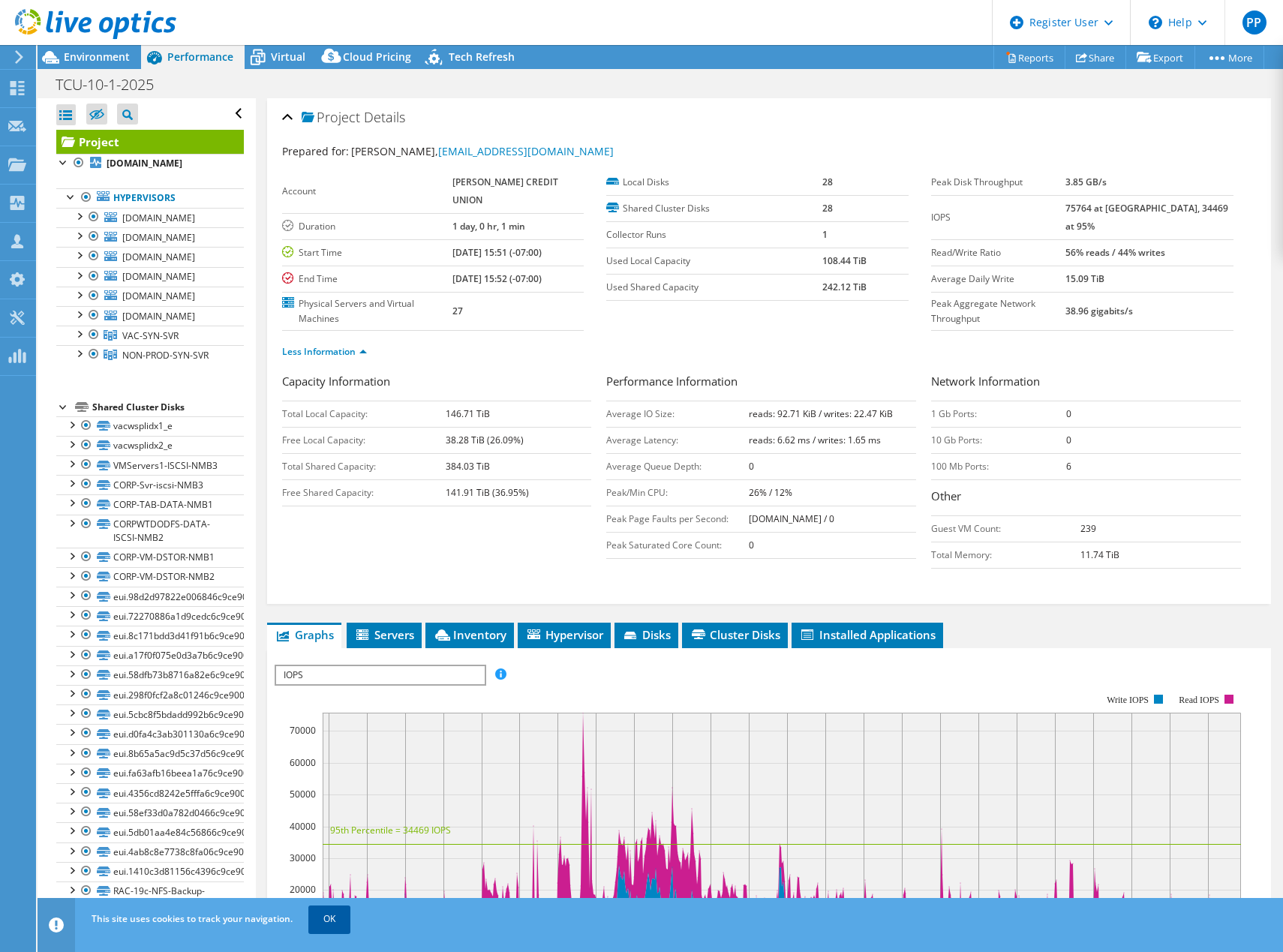
click at [331, 910] on link "OK" at bounding box center [329, 919] width 42 height 27
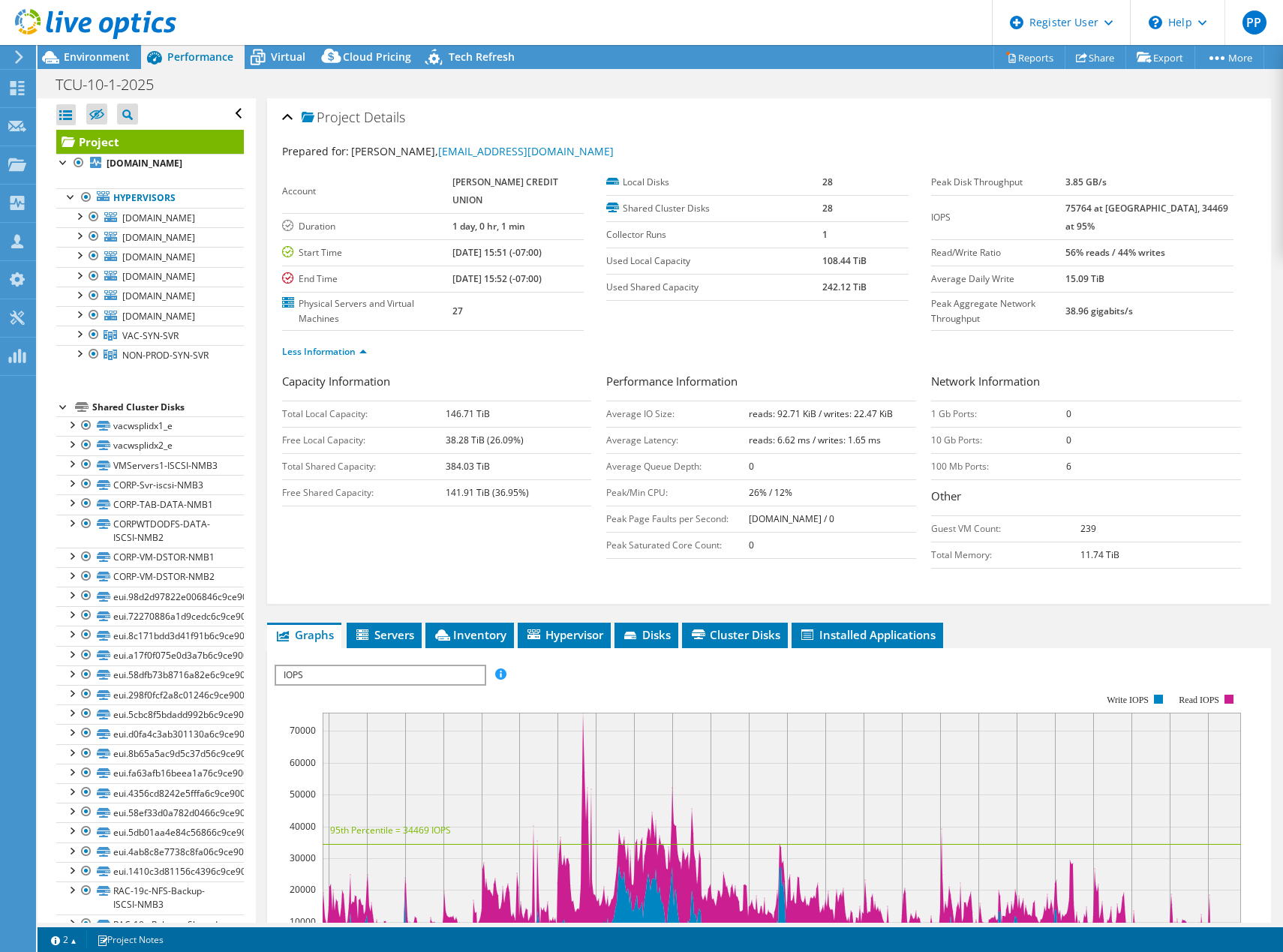
click at [327, 508] on div "Capacity Information Total Local Capacity: 146.71 TiB Free Local Capacity: 38.2…" at bounding box center [769, 474] width 975 height 203
click at [439, 502] on div "Capacity Information Total Local Capacity: 146.71 TiB Free Local Capacity: 38.2…" at bounding box center [769, 474] width 975 height 203
